Goal: Task Accomplishment & Management: Manage account settings

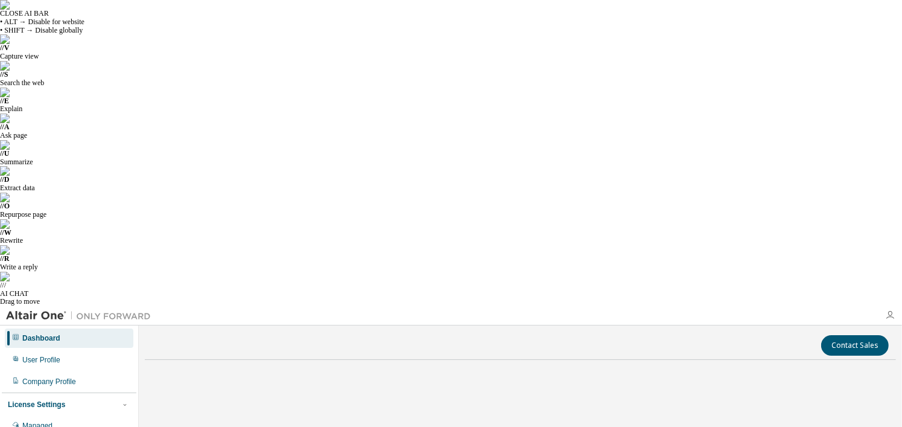
click at [893, 310] on icon "button" at bounding box center [890, 315] width 10 height 10
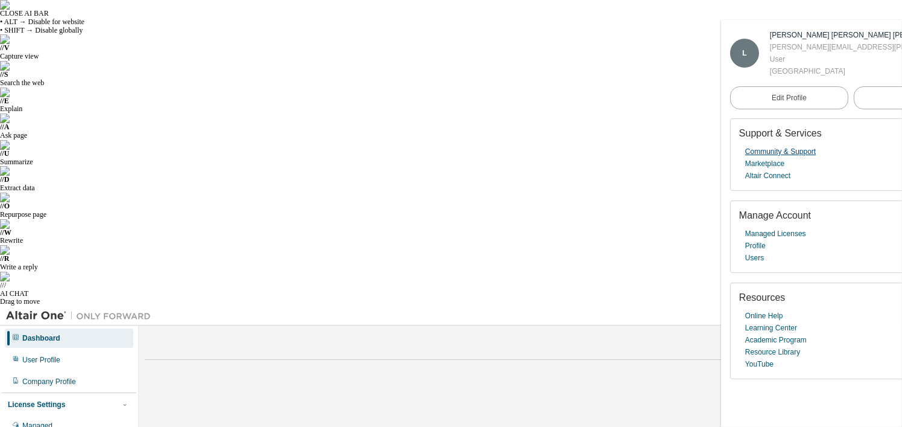
drag, startPoint x: 893, startPoint y: 9, endPoint x: 797, endPoint y: 147, distance: 167.4
click at [767, 238] on link "Managed Licenses" at bounding box center [775, 234] width 61 height 12
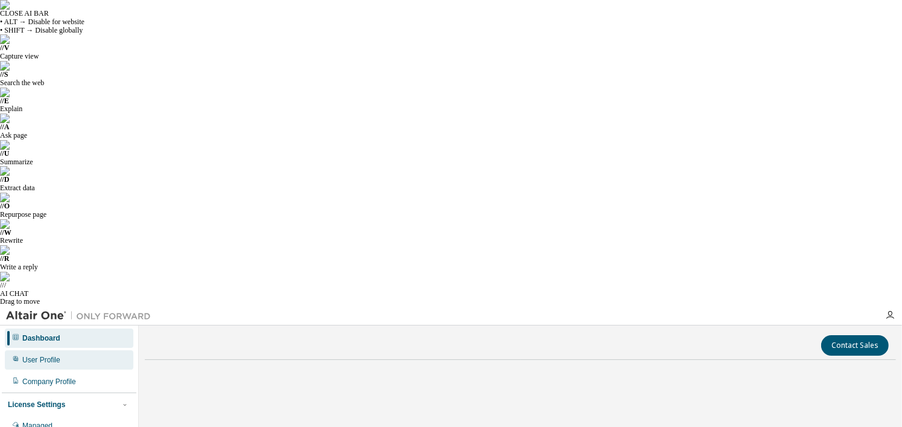
click at [72, 350] on div "User Profile" at bounding box center [69, 359] width 129 height 19
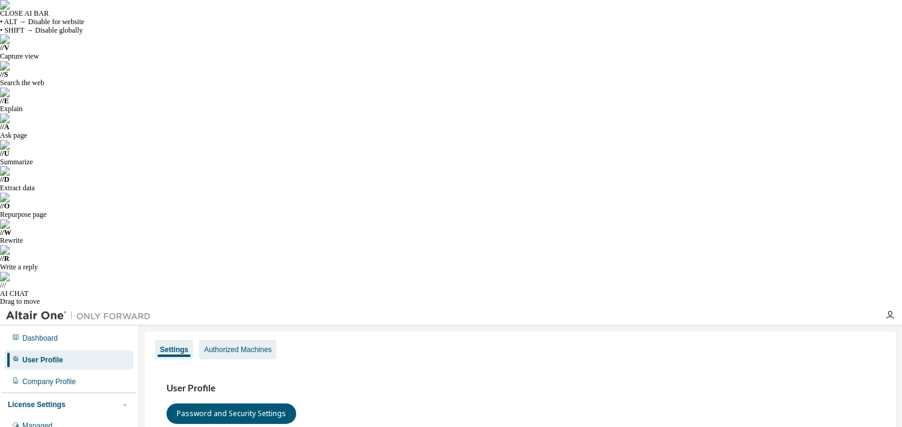
click at [235, 345] on div "Authorized Machines" at bounding box center [238, 350] width 68 height 10
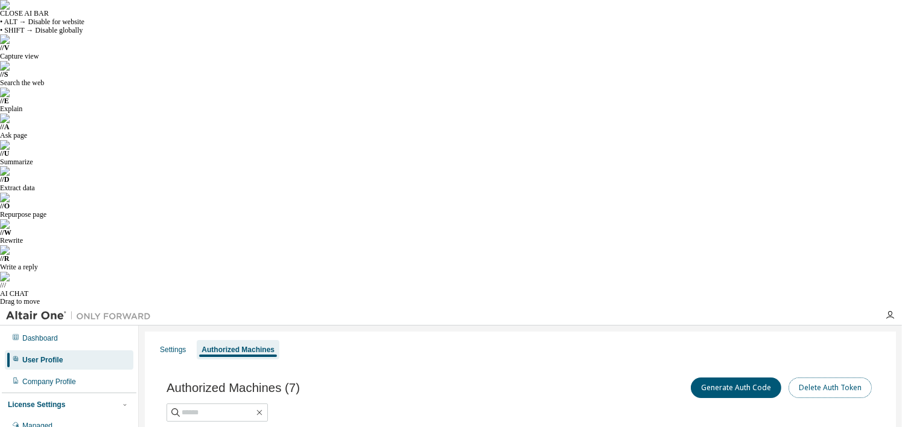
click at [791, 377] on button "Delete Auth Token" at bounding box center [830, 387] width 83 height 21
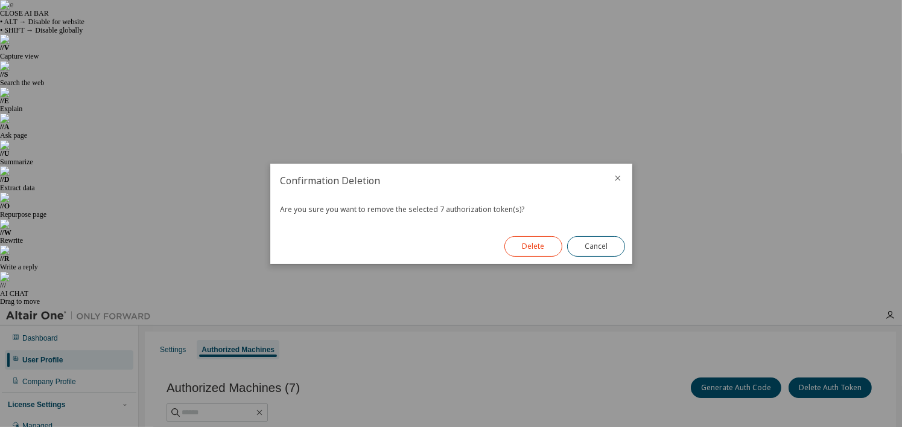
click at [533, 250] on button "Delete" at bounding box center [534, 246] width 58 height 21
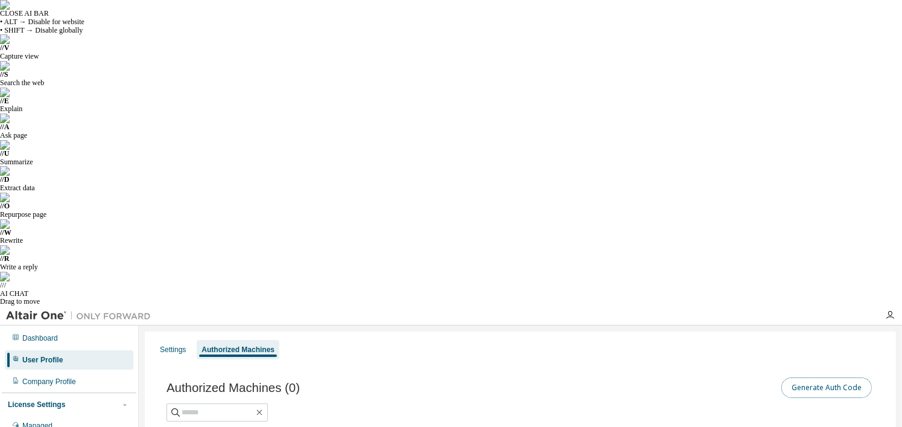
click at [844, 377] on button "Generate Auth Code" at bounding box center [827, 387] width 91 height 21
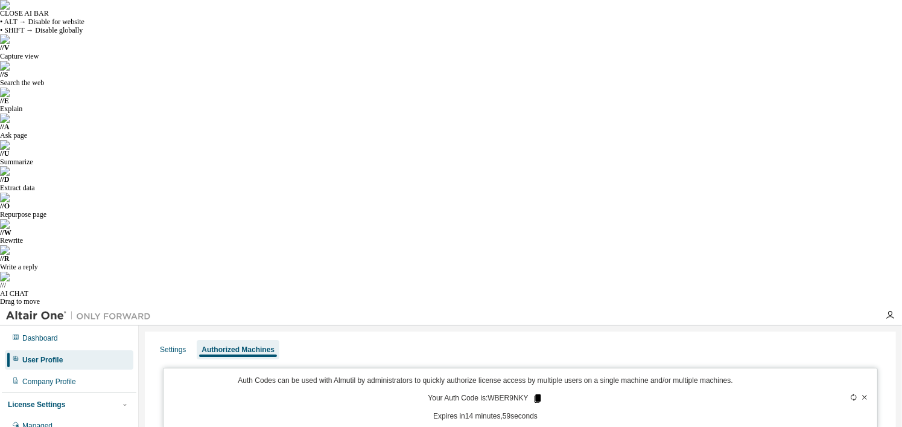
click at [537, 394] on icon at bounding box center [537, 398] width 7 height 8
